Goal: Task Accomplishment & Management: Use online tool/utility

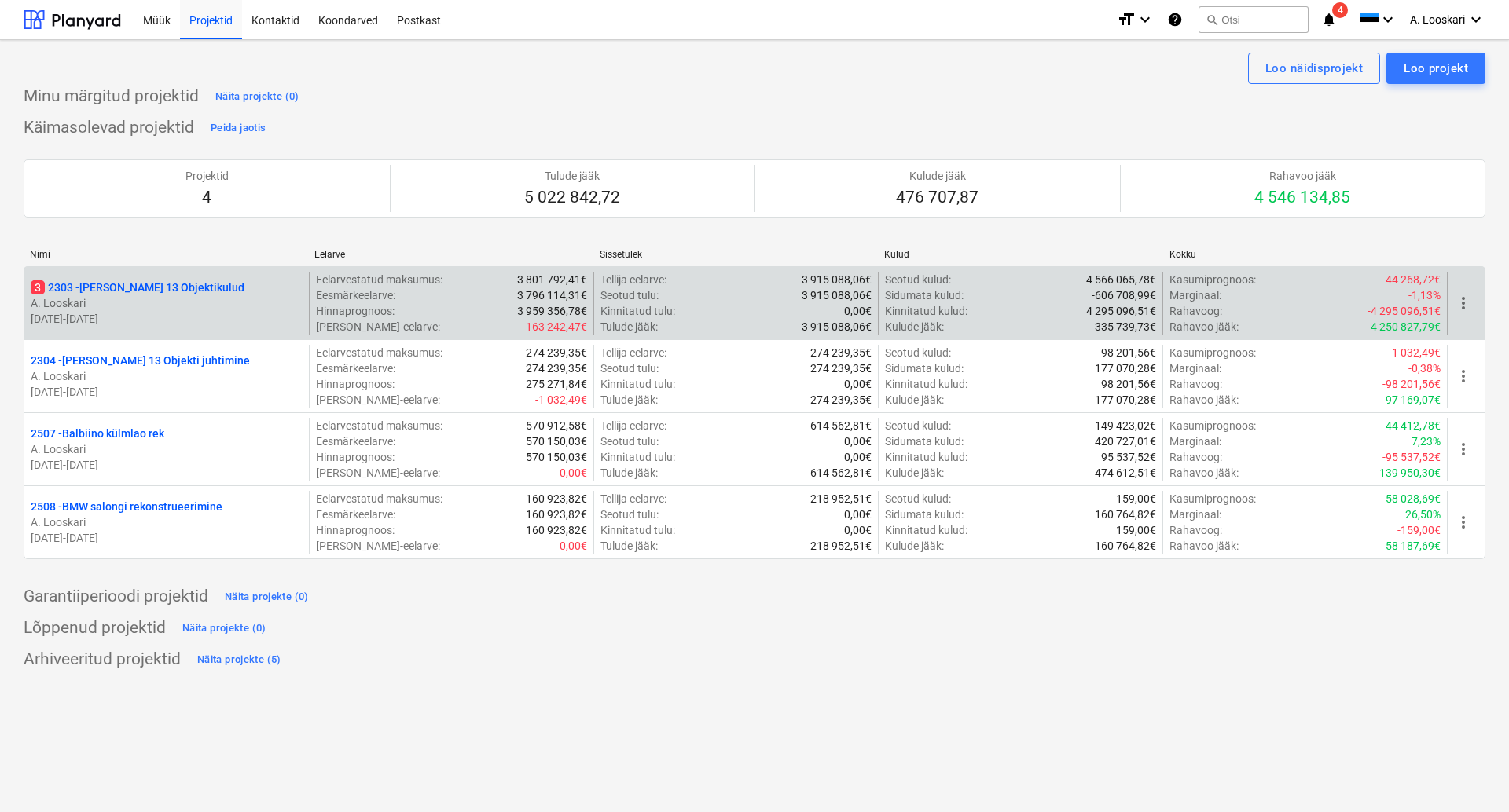
click at [151, 284] on p "3 2303 - [PERSON_NAME] 13 Objektikulud" at bounding box center [137, 288] width 214 height 16
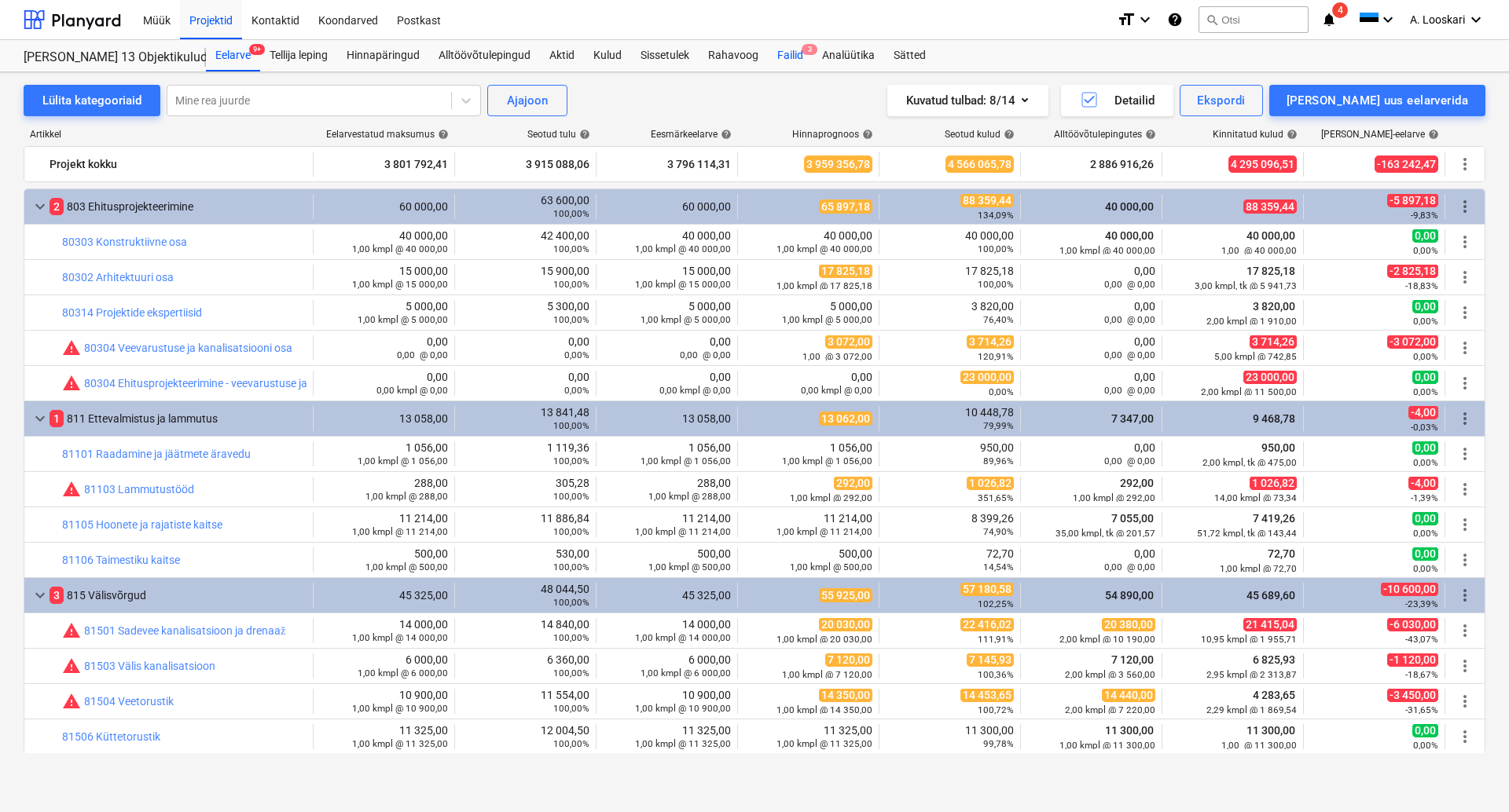
click at [806, 51] on span "3" at bounding box center [809, 49] width 16 height 11
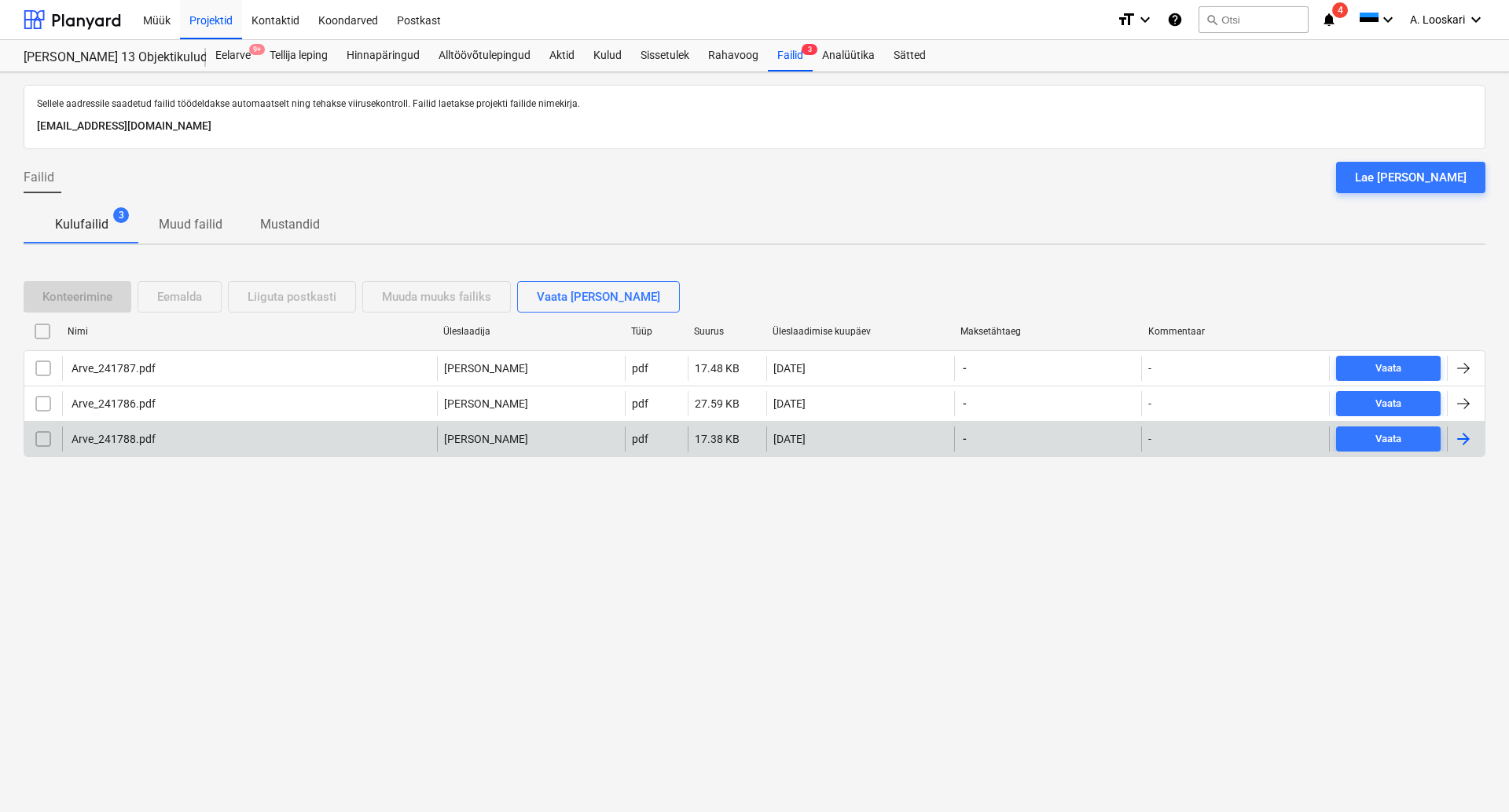
click at [126, 436] on div "Arve_241788.pdf" at bounding box center [112, 439] width 87 height 13
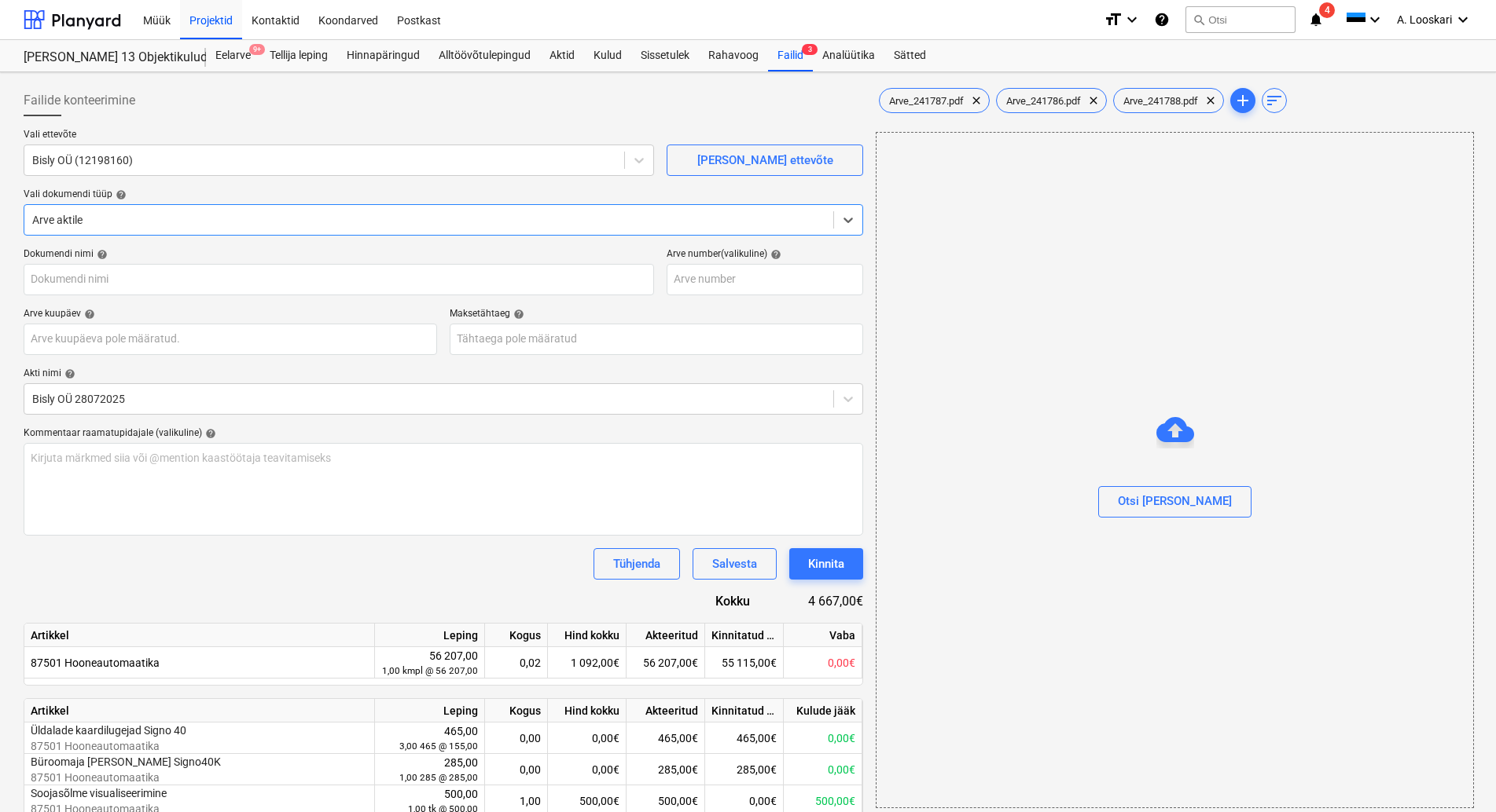
type input "Arve_241787.pdf"
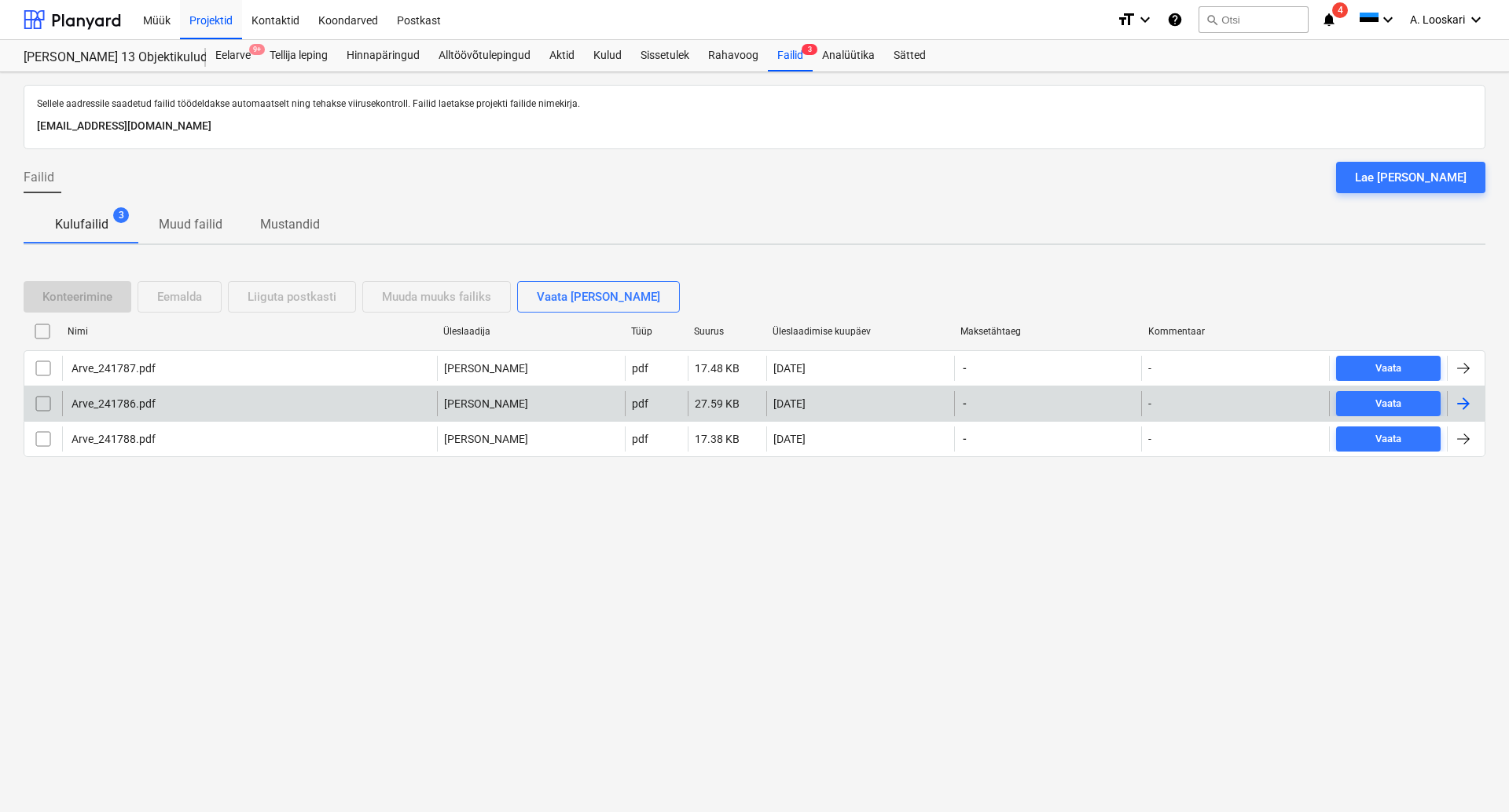
click at [130, 398] on div "Arve_241786.pdf" at bounding box center [112, 404] width 87 height 13
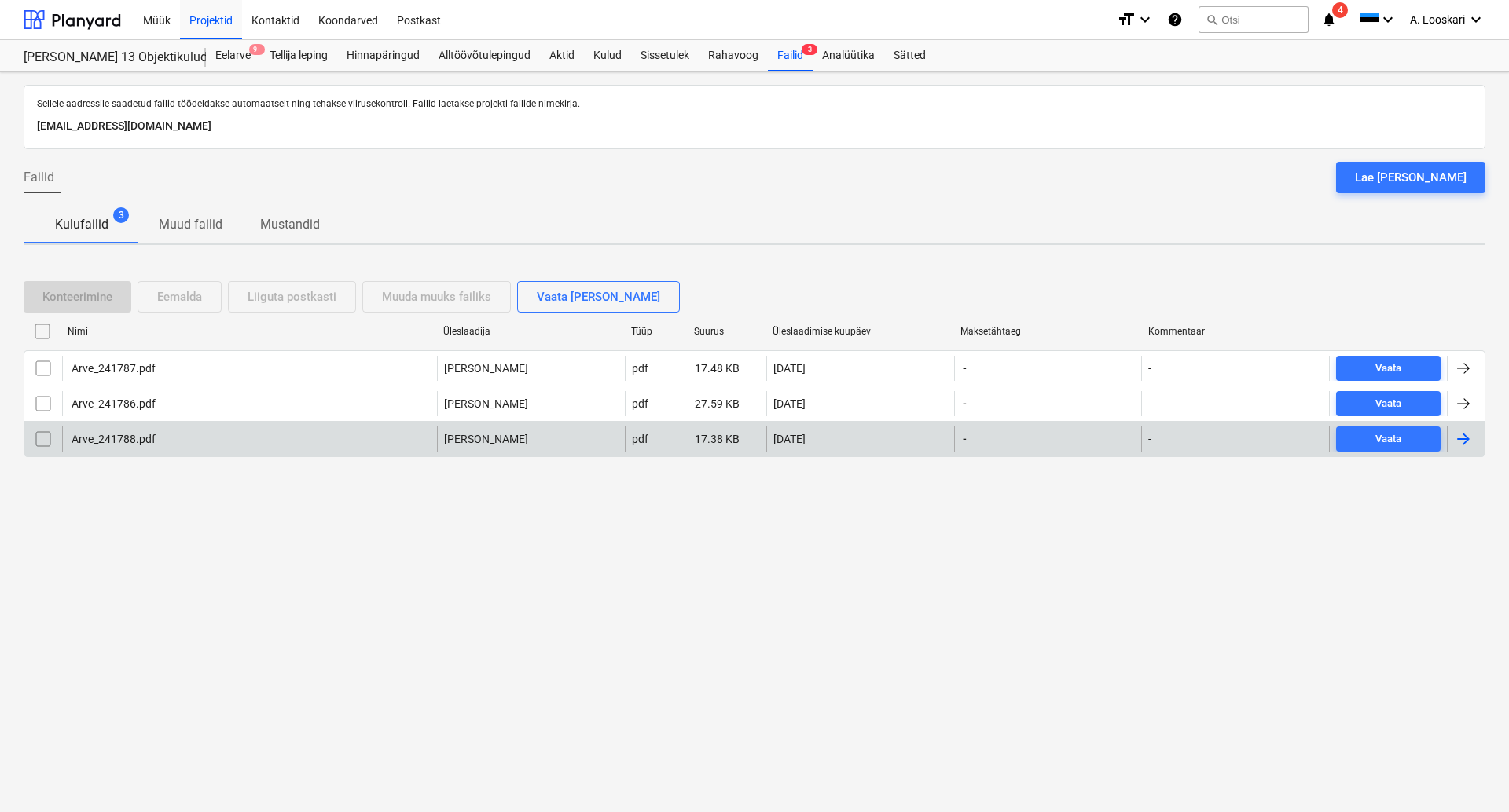
click at [136, 437] on div "Arve_241788.pdf" at bounding box center [112, 439] width 87 height 13
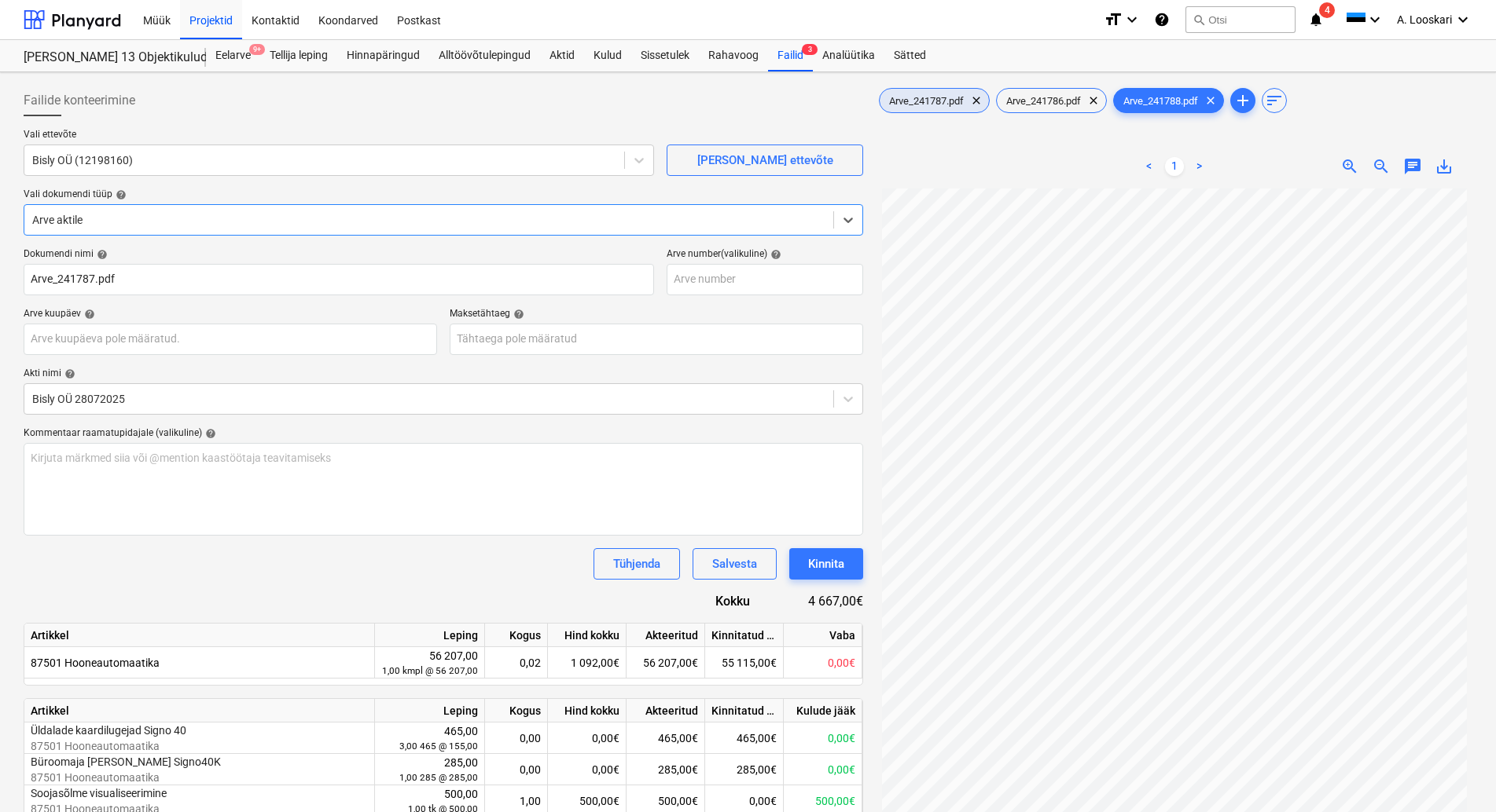
click at [947, 96] on span "Arve_241787.pdf" at bounding box center [926, 100] width 94 height 12
click at [1042, 92] on div "Arve_241786.pdf clear" at bounding box center [1051, 101] width 111 height 25
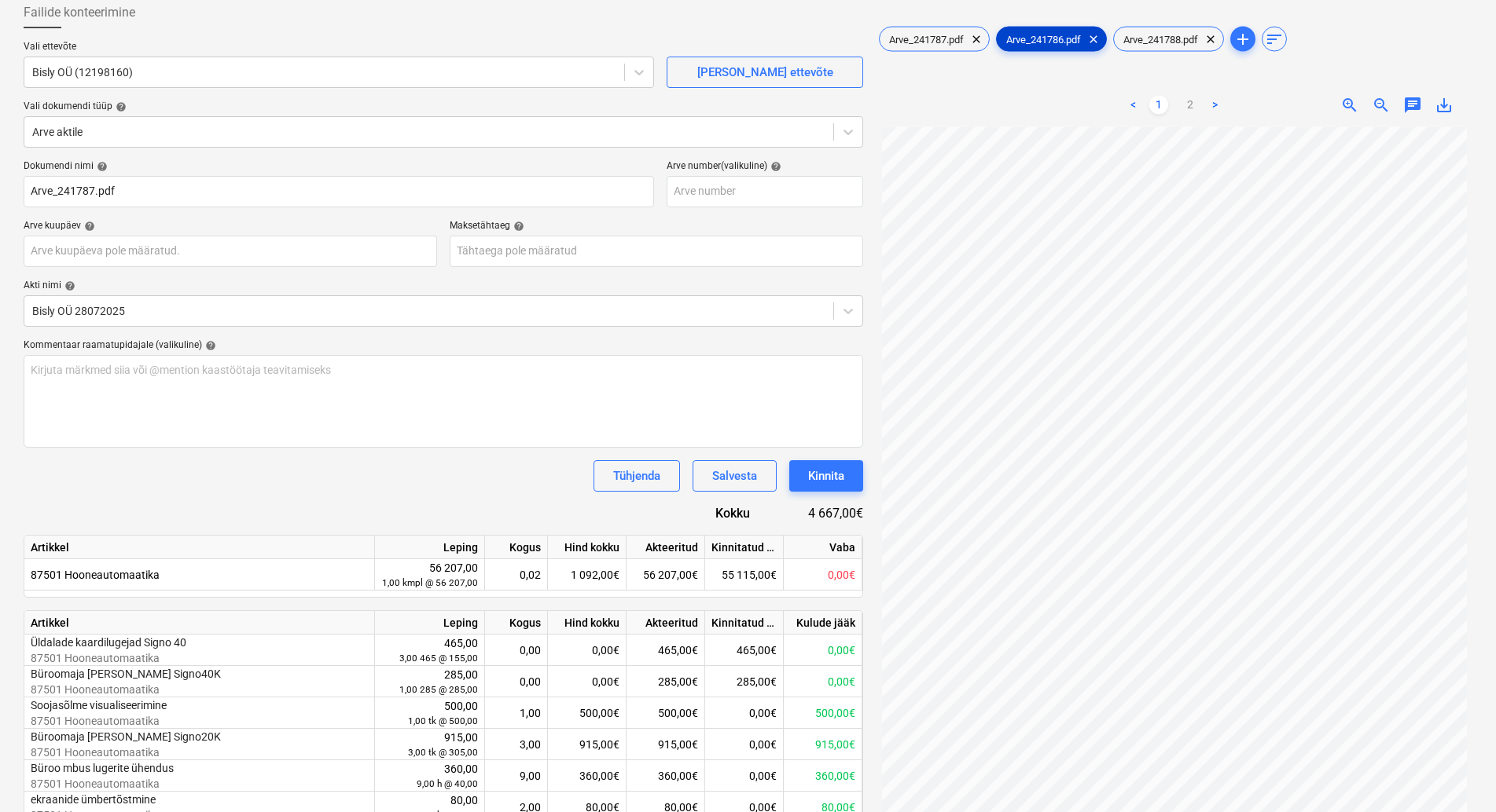
scroll to position [48, 0]
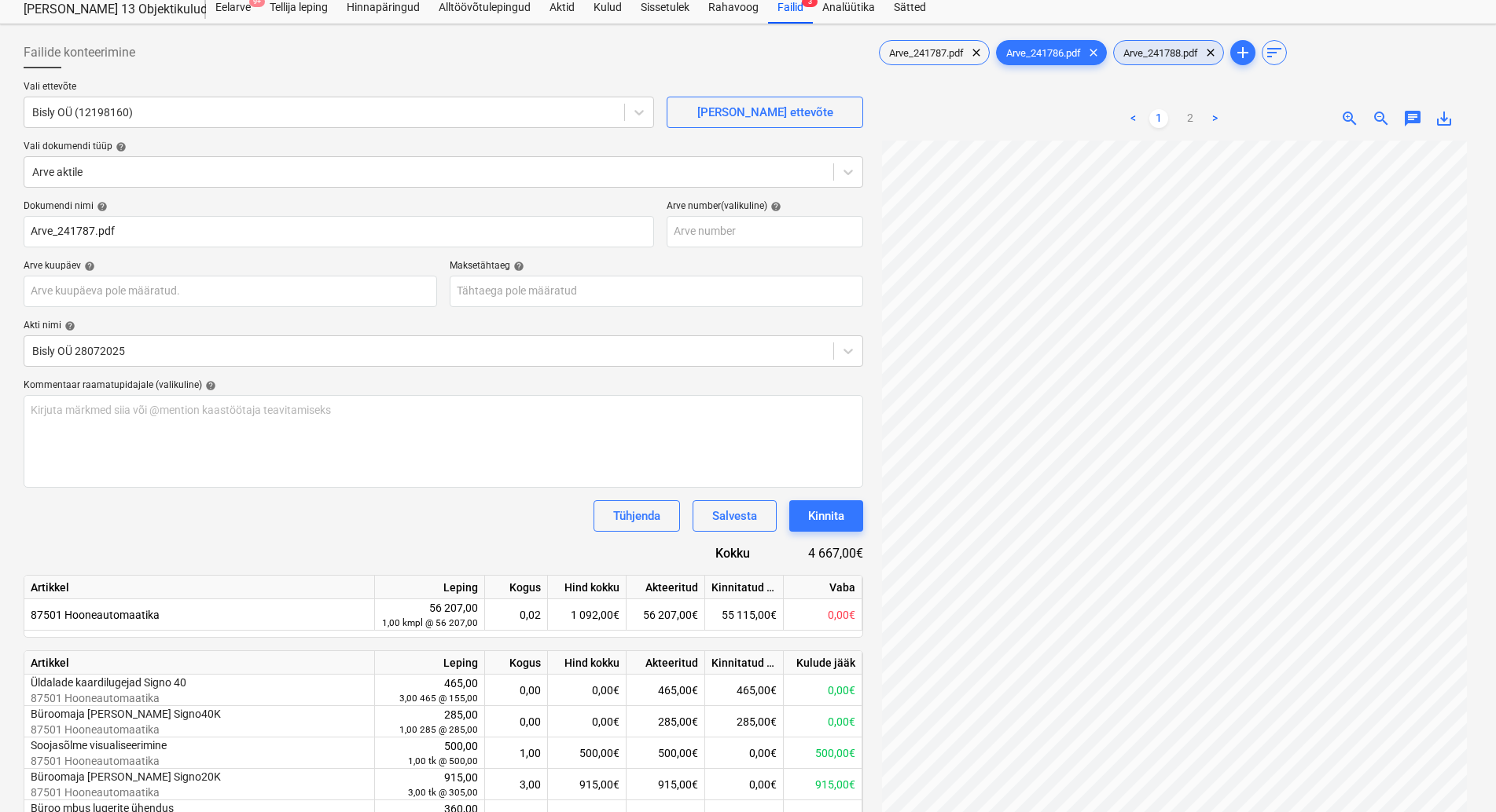
click at [1172, 46] on div "Arve_241788.pdf clear" at bounding box center [1168, 53] width 111 height 25
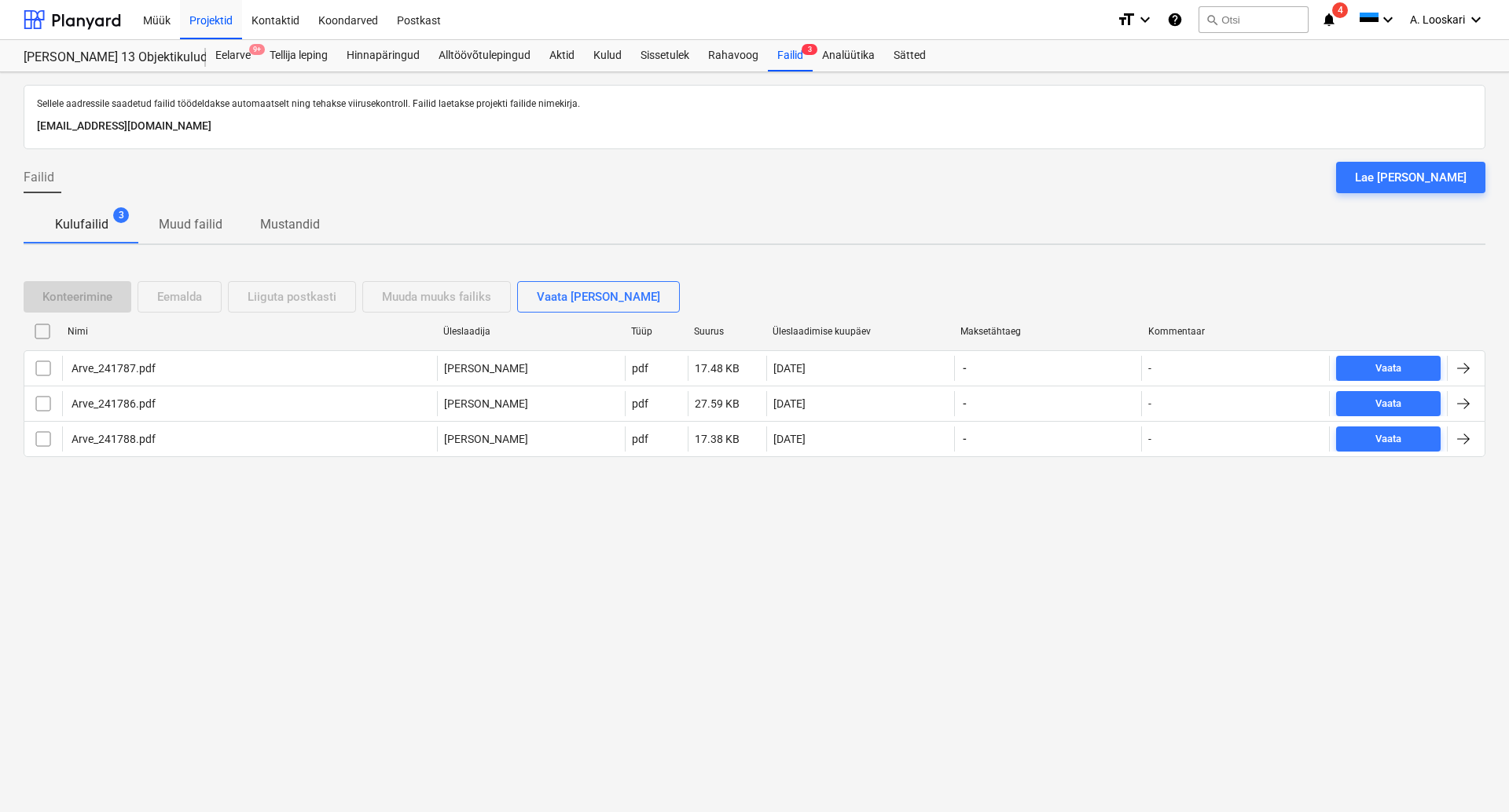
click at [1331, 16] on icon "notifications" at bounding box center [1329, 19] width 16 height 19
